Goal: Entertainment & Leisure: Consume media (video, audio)

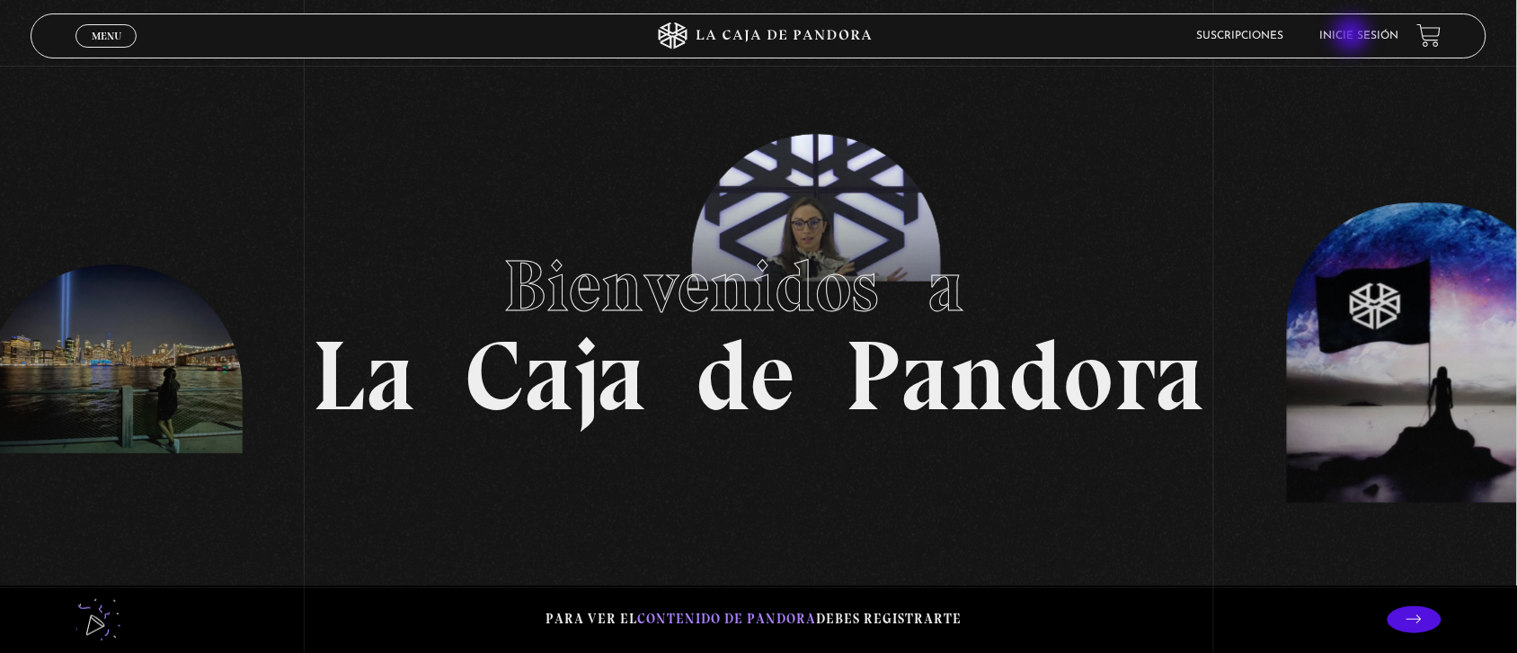
click at [1354, 36] on link "Inicie sesión" at bounding box center [1359, 36] width 79 height 11
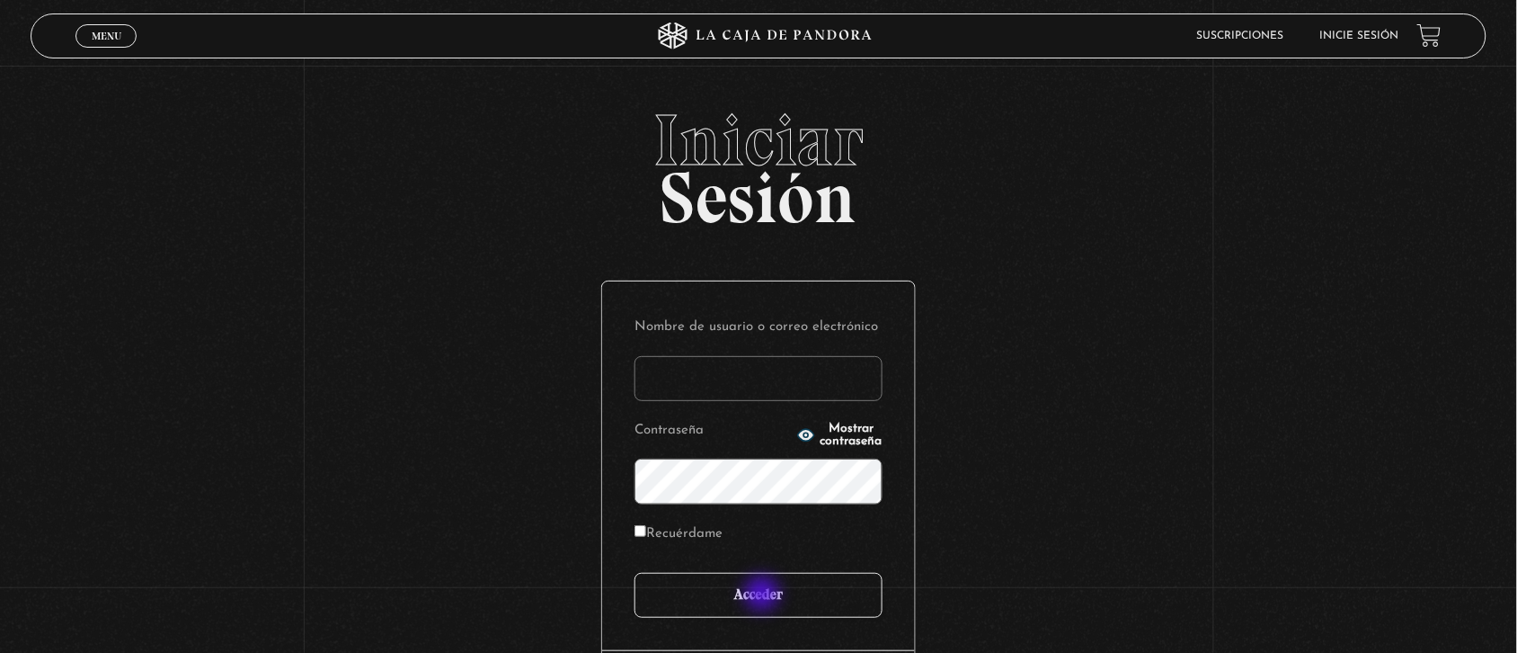
type input "Nora1267.nj@gmail.com"
click at [764, 595] on input "Acceder" at bounding box center [759, 595] width 248 height 45
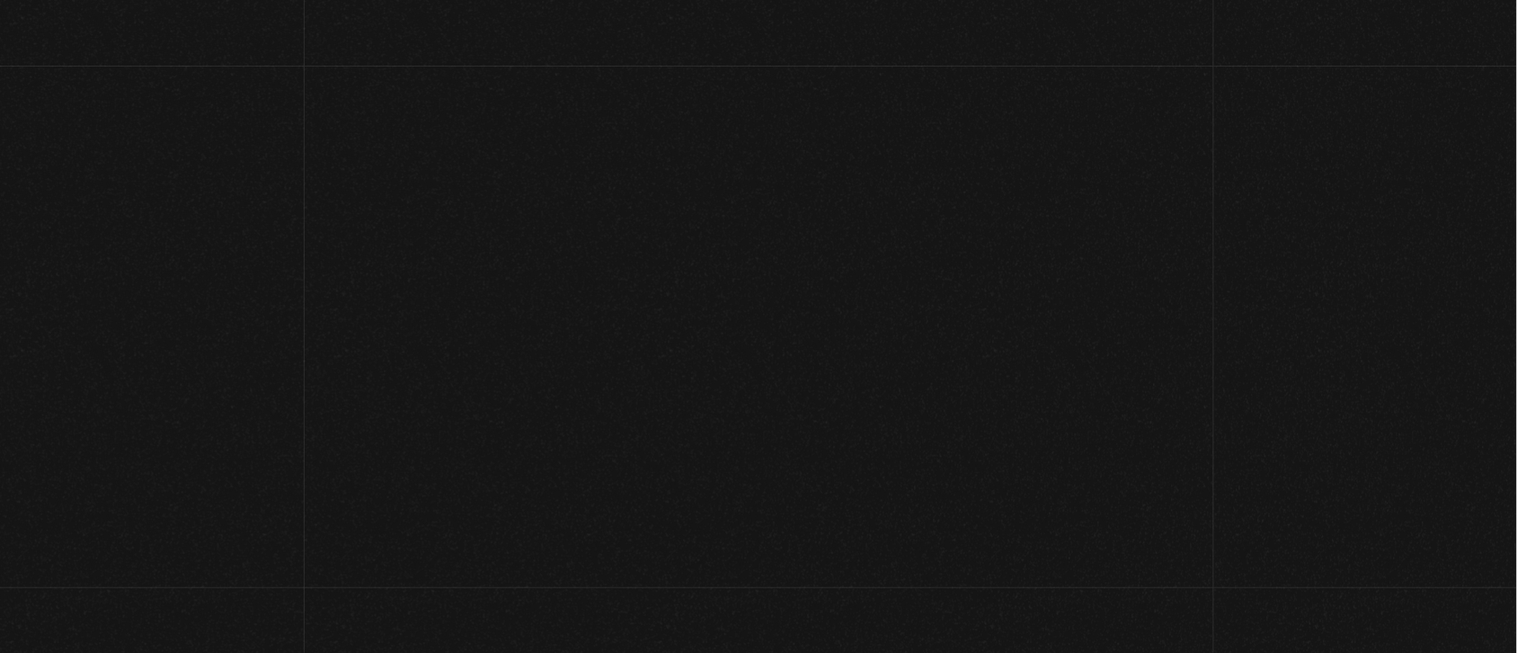
click at [764, 595] on div "Menu Cerrar [PERSON_NAME] En vivos Pandora Centinelas Mi cuenta Salir [GEOGRAPH…" at bounding box center [758, 574] width 1517 height 1017
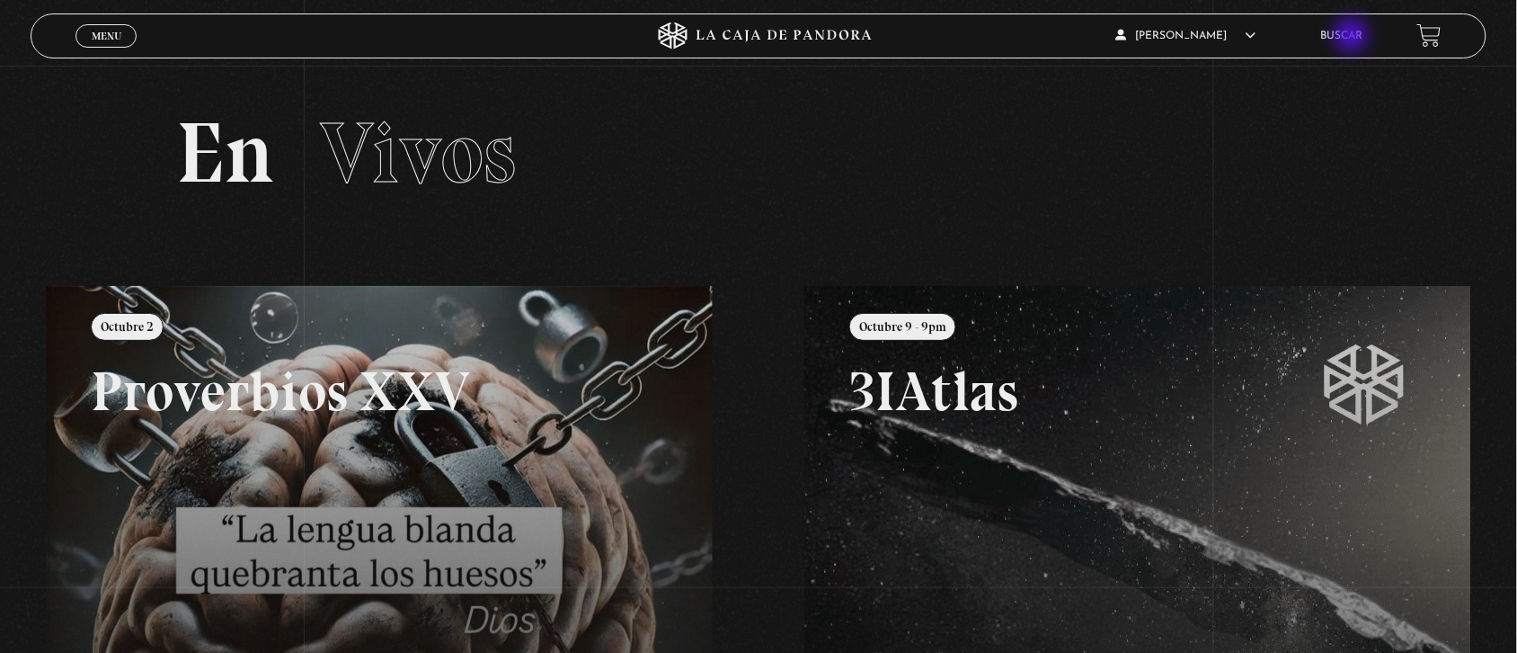
click at [1354, 37] on link "Buscar" at bounding box center [1342, 36] width 42 height 11
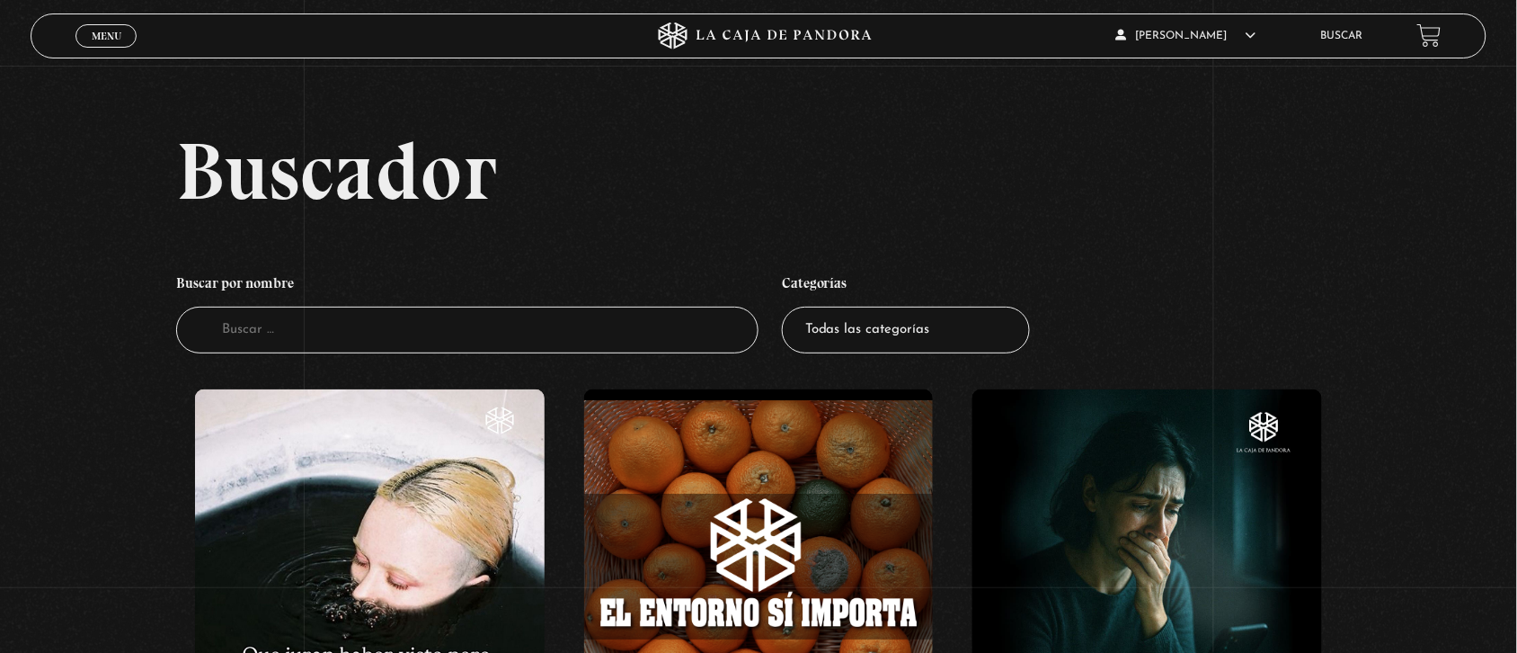
drag, startPoint x: 0, startPoint y: 0, endPoint x: 1402, endPoint y: 96, distance: 1405.4
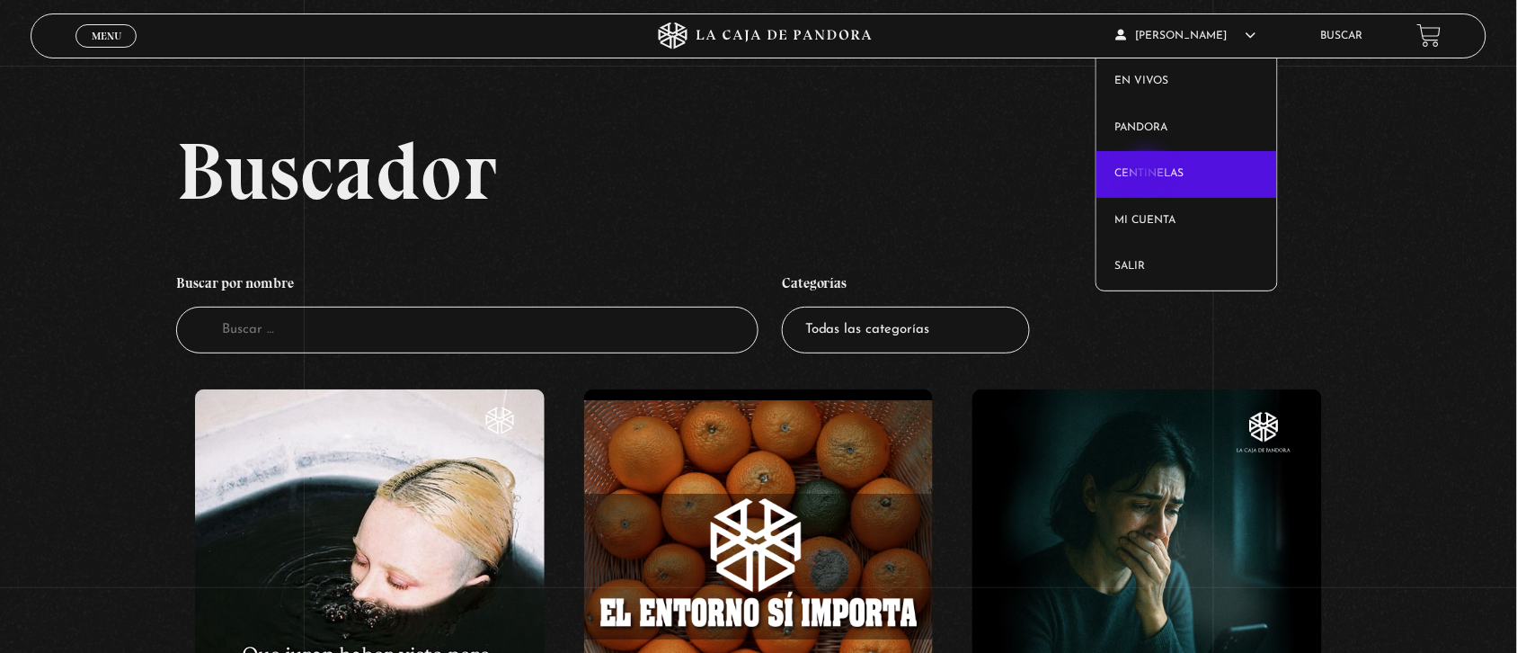
click at [1149, 172] on link "Centinelas" at bounding box center [1187, 174] width 181 height 47
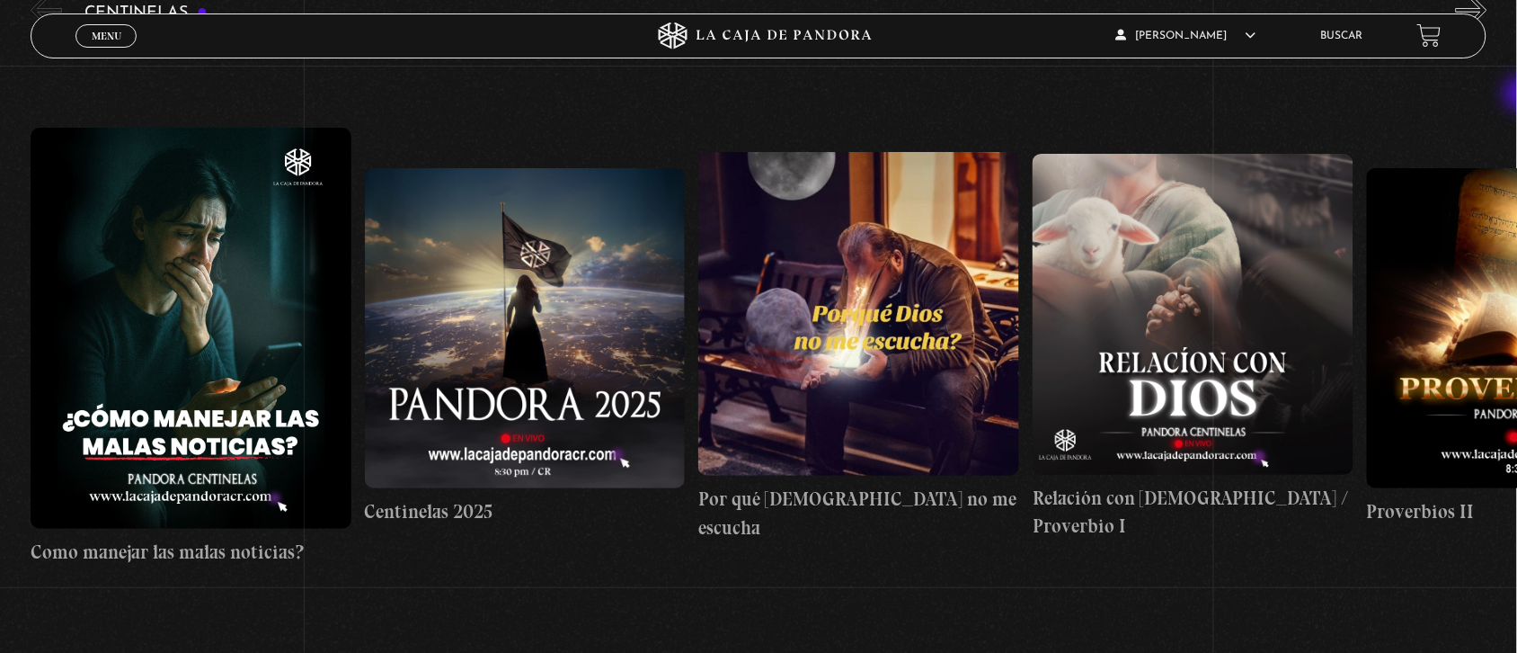
scroll to position [298, 0]
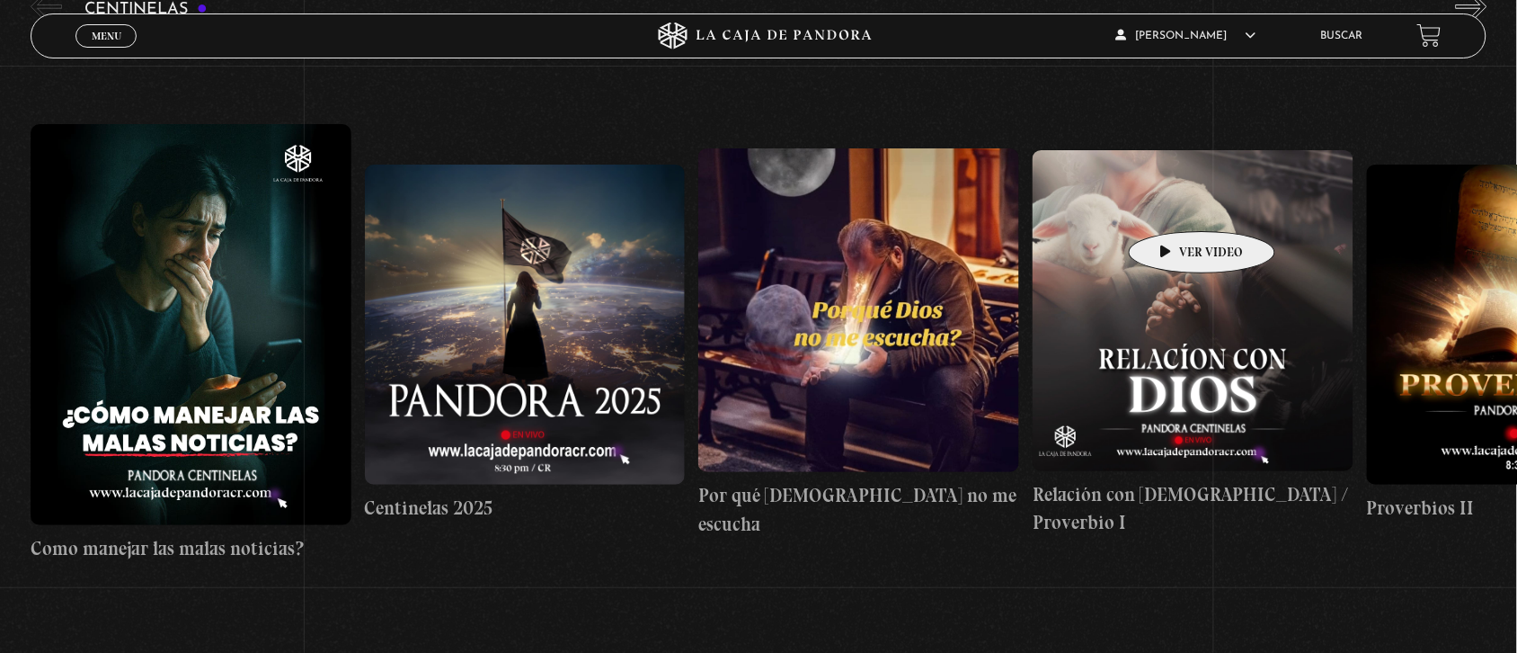
click at [1174, 204] on figure at bounding box center [1193, 310] width 321 height 321
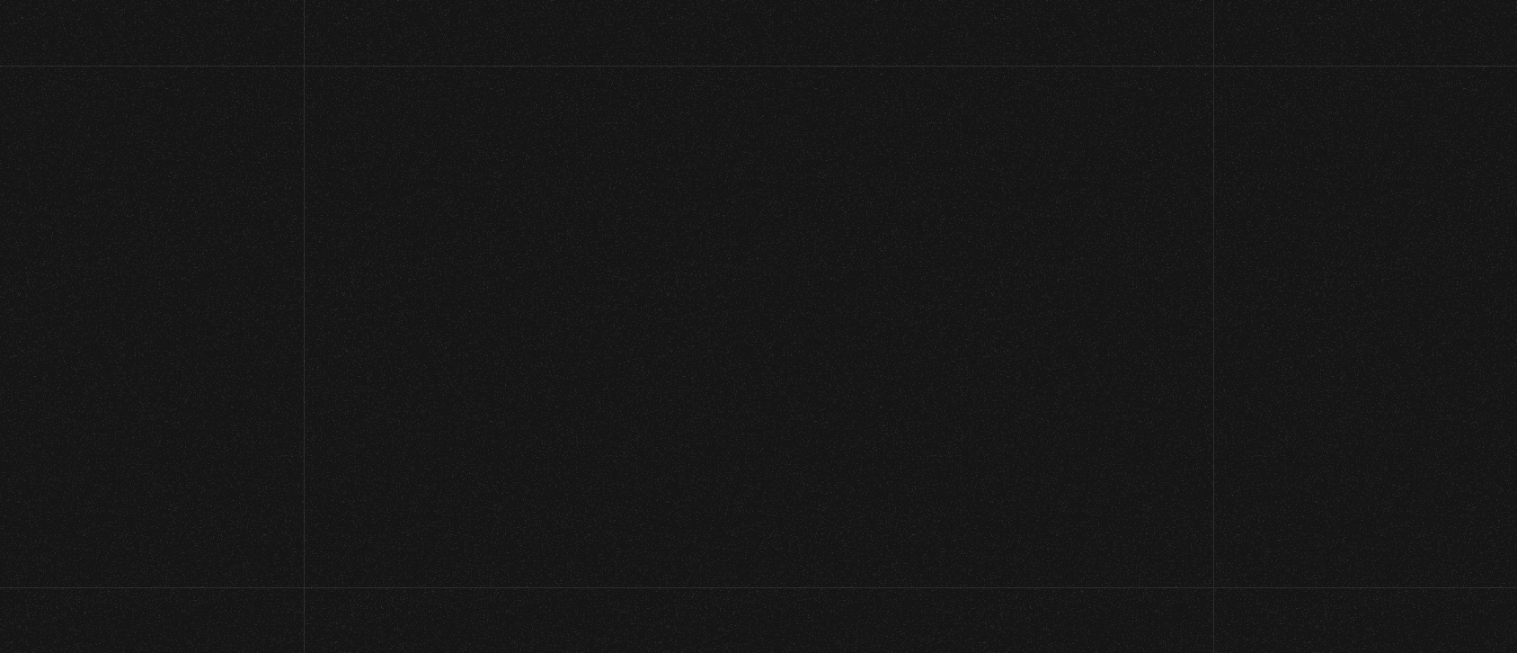
scroll to position [298, 0]
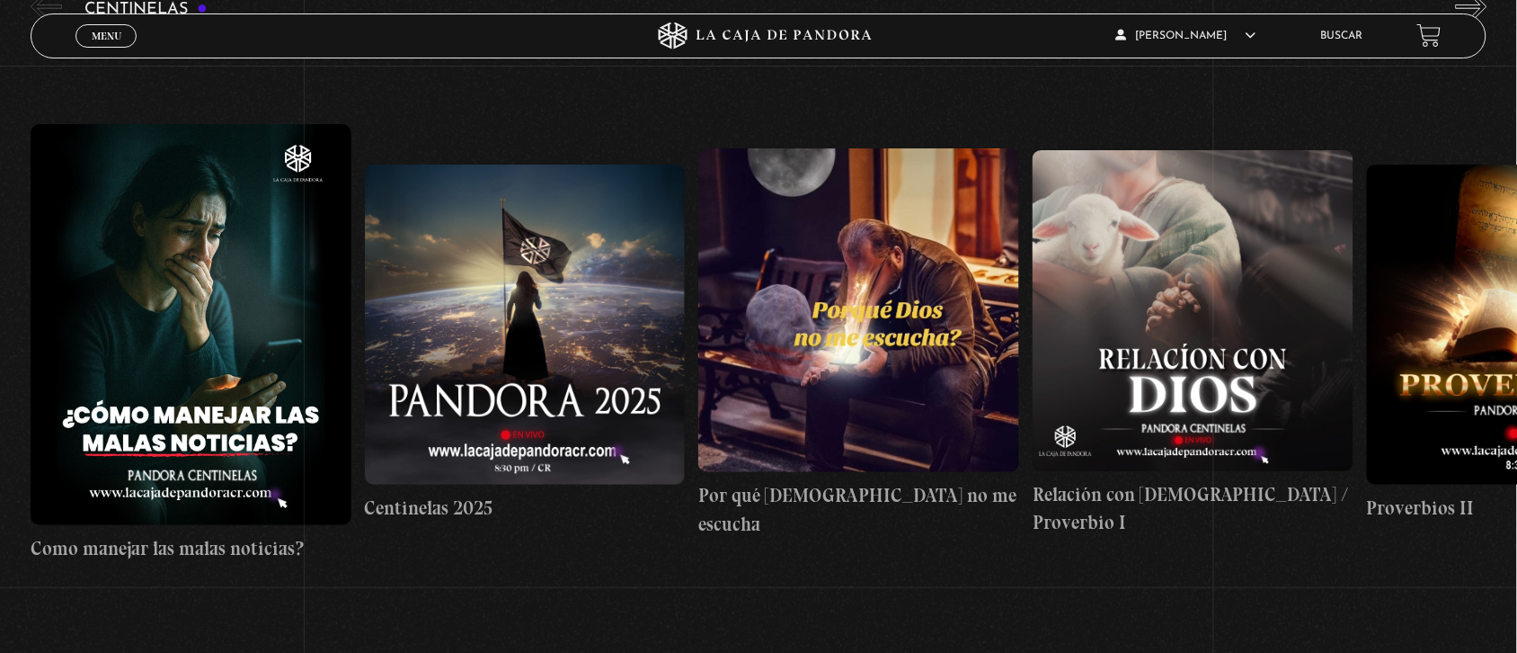
drag, startPoint x: 0, startPoint y: 0, endPoint x: 1250, endPoint y: 635, distance: 1402.5
click at [1250, 635] on link "Relación con Dios / Proverbio I" at bounding box center [1193, 344] width 321 height 616
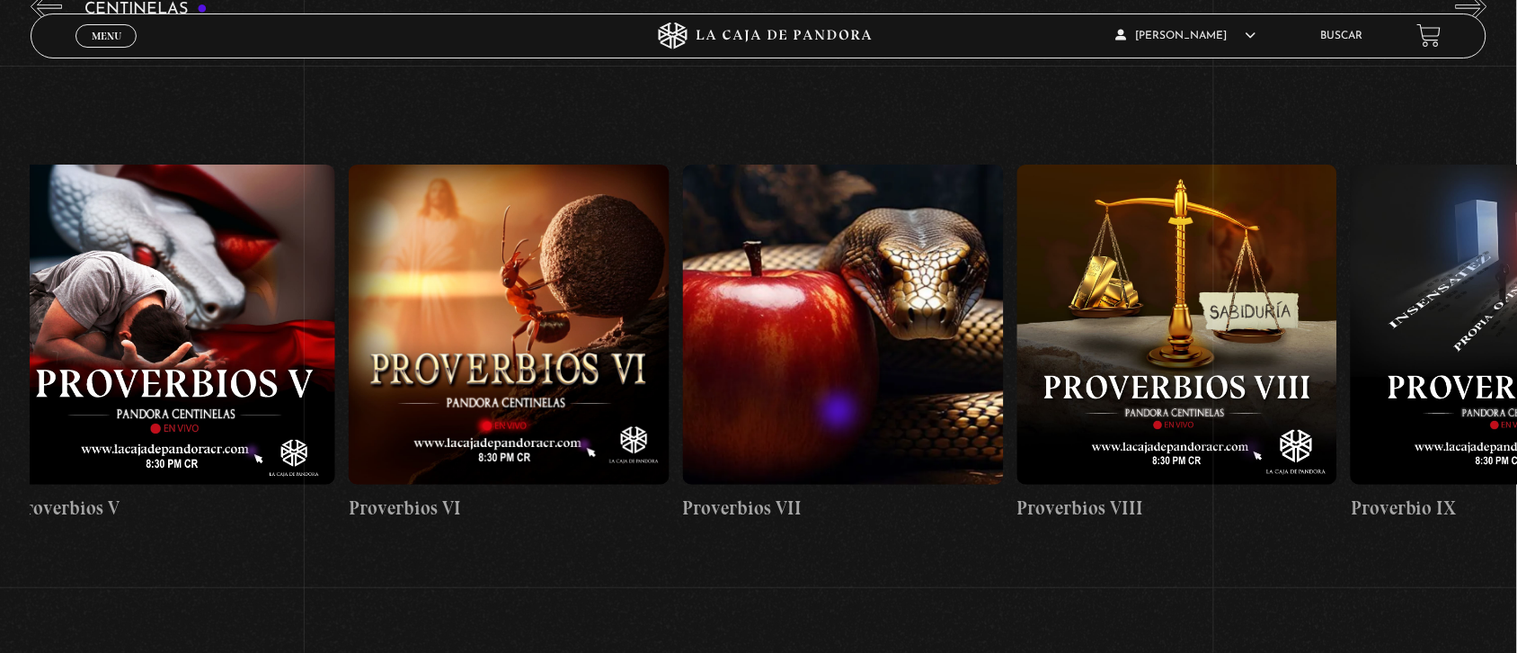
scroll to position [0, 2786]
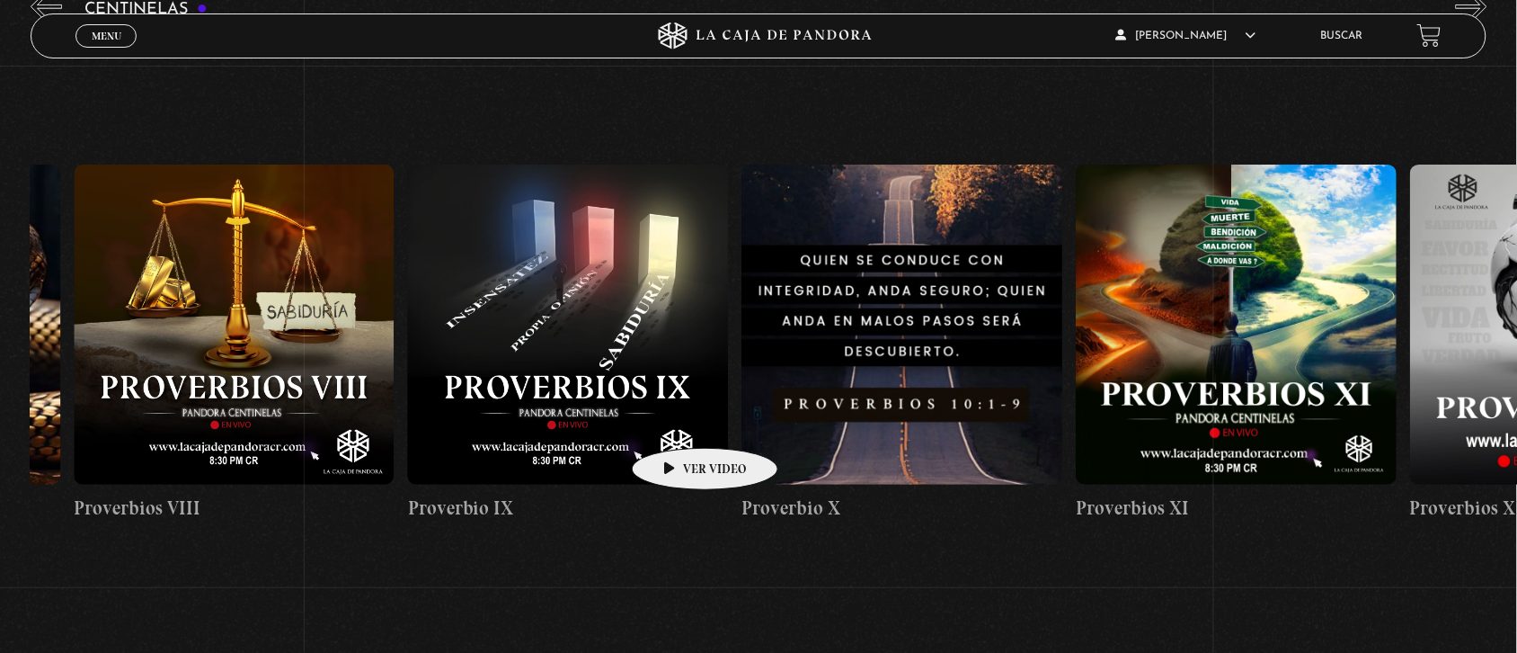
drag, startPoint x: 1337, startPoint y: 383, endPoint x: 676, endPoint y: 421, distance: 661.7
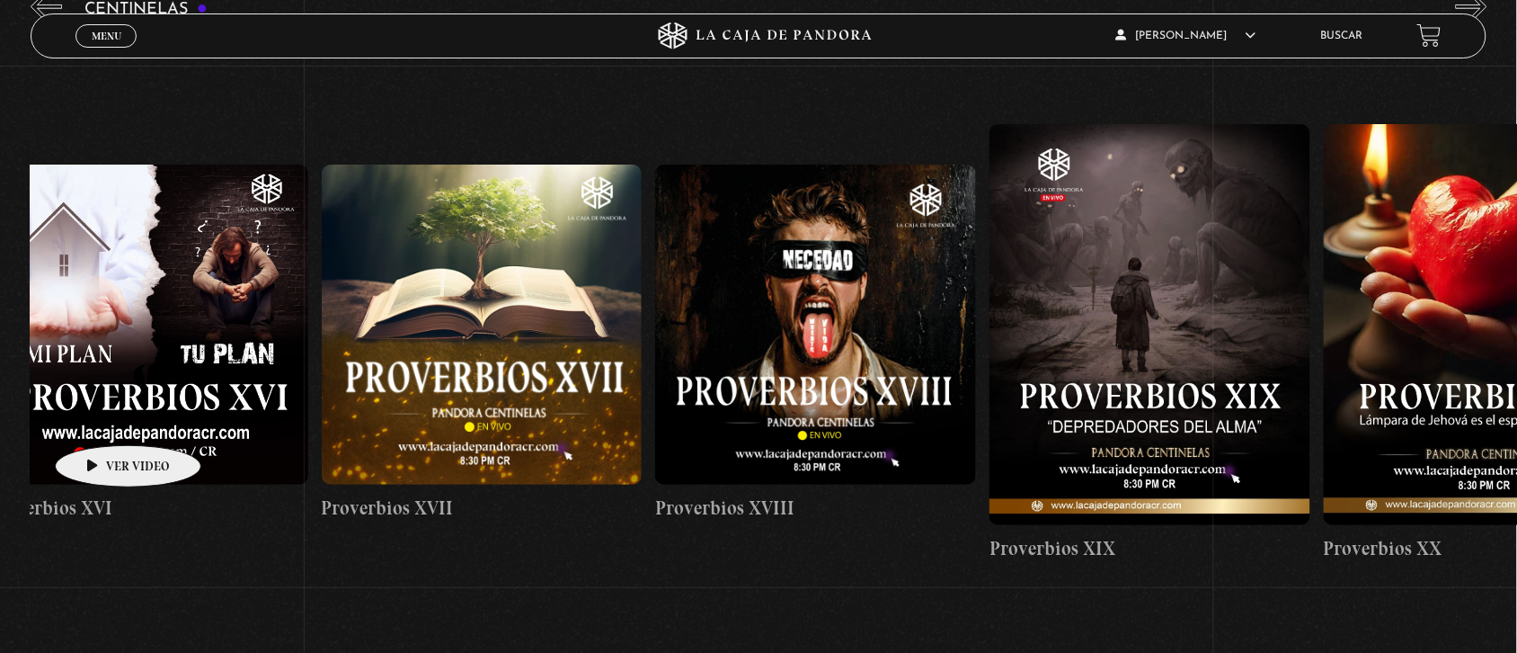
scroll to position [0, 6417]
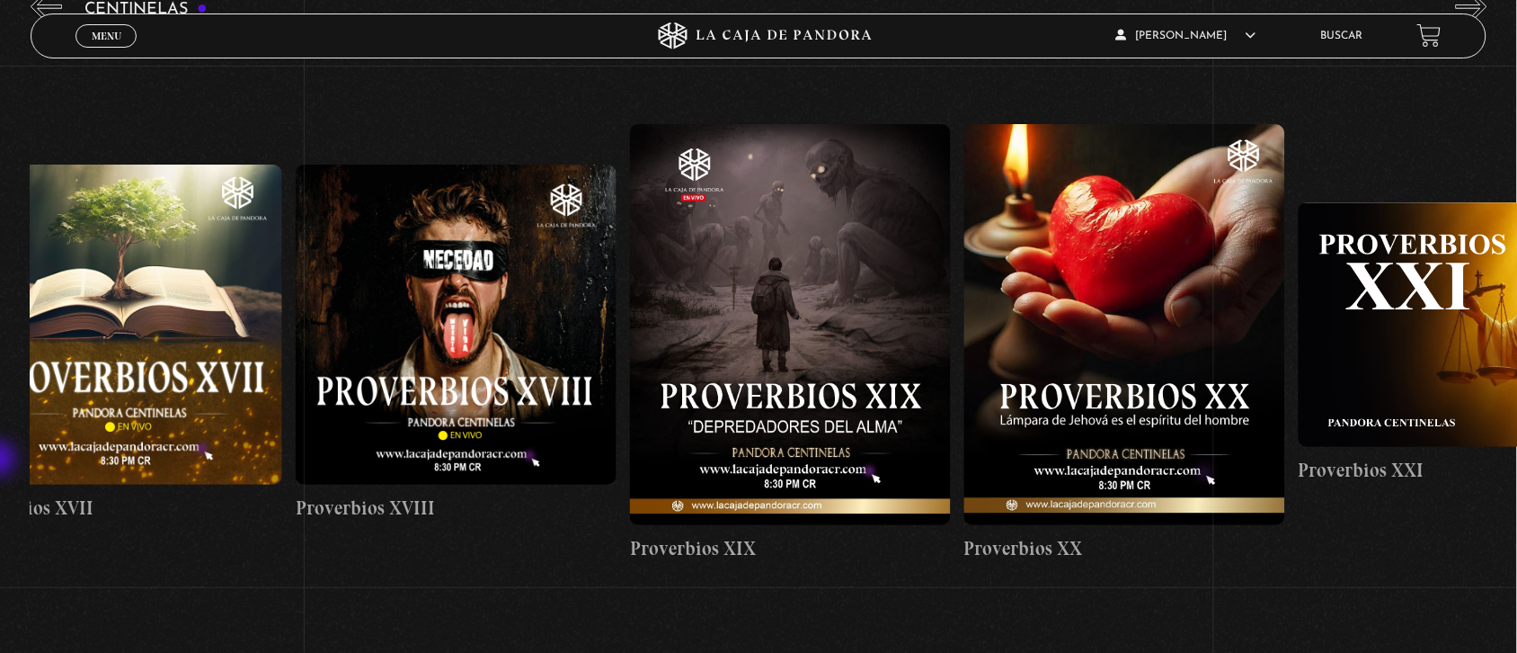
drag, startPoint x: 656, startPoint y: 414, endPoint x: 0, endPoint y: 470, distance: 658.5
click at [0, 470] on section "Centinelas" at bounding box center [758, 364] width 1517 height 754
click at [1101, 307] on figure at bounding box center [1124, 324] width 321 height 401
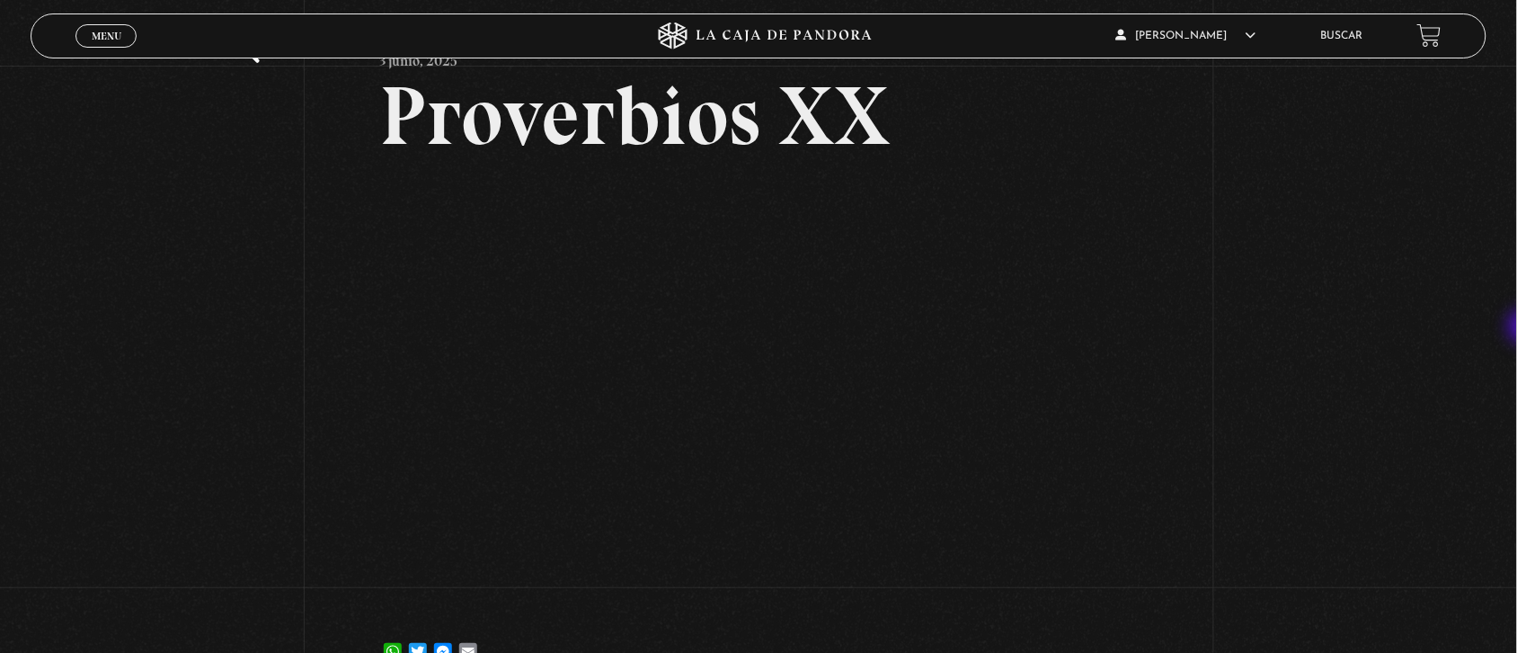
scroll to position [66, 0]
